Goal: Task Accomplishment & Management: Manage account settings

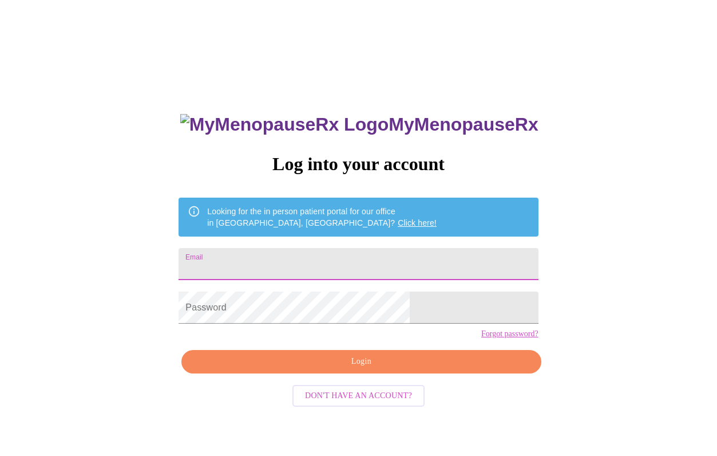
click at [269, 255] on input "Email" at bounding box center [359, 264] width 360 height 32
type input "[EMAIL_ADDRESS][DOMAIN_NAME]"
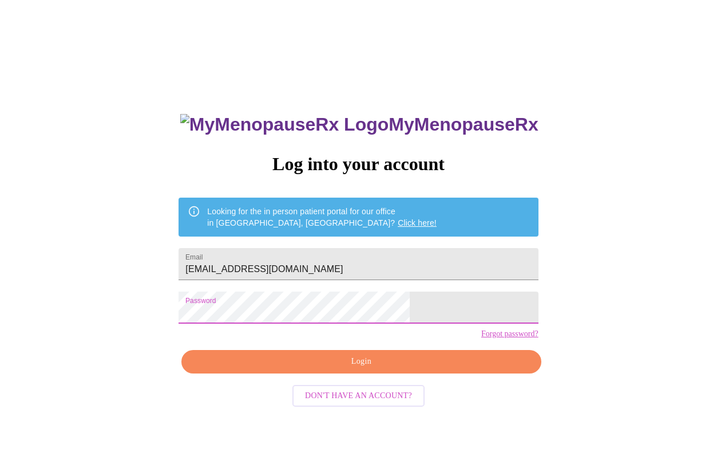
click at [334, 369] on span "Login" at bounding box center [361, 361] width 333 height 14
click at [232, 317] on div "MyMenopauseRx Log into your account Looking for the in person patient portal fo…" at bounding box center [358, 324] width 383 height 456
click at [351, 369] on span "Login" at bounding box center [361, 361] width 333 height 14
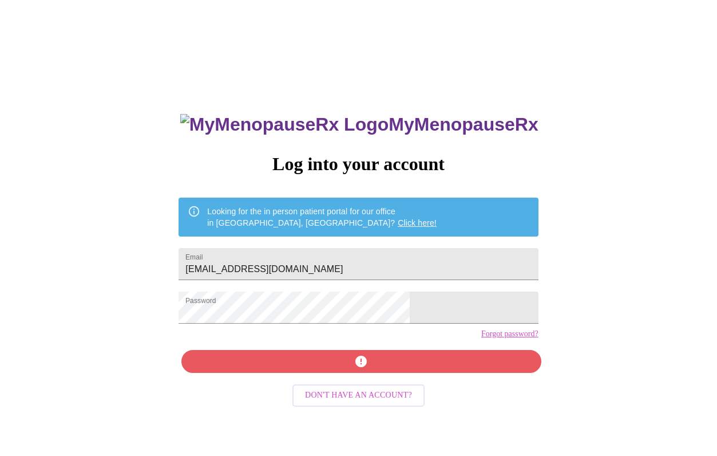
click at [398, 218] on link "Click here!" at bounding box center [417, 222] width 39 height 9
